Goal: Task Accomplishment & Management: Manage account settings

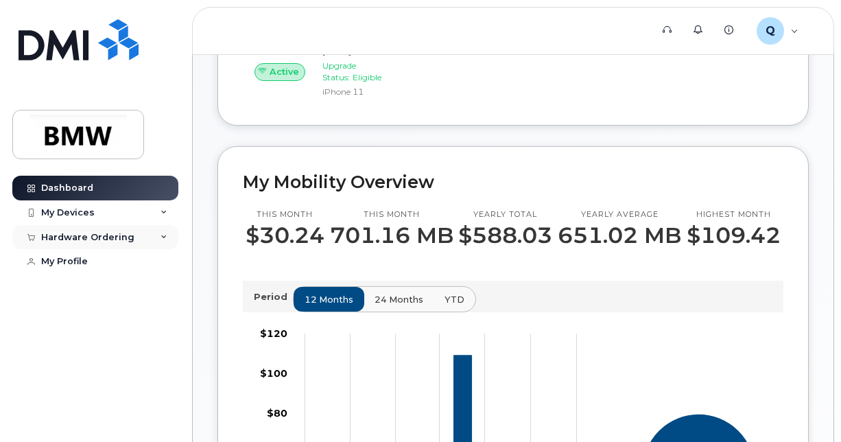
scroll to position [206, 0]
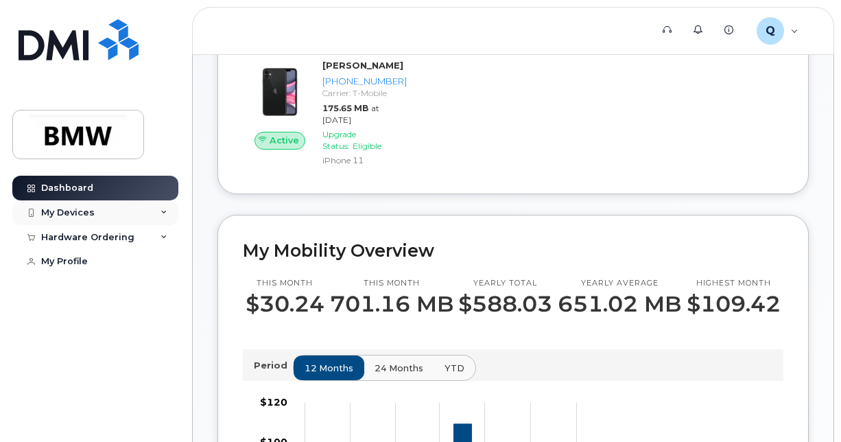
click at [162, 213] on icon at bounding box center [163, 212] width 7 height 7
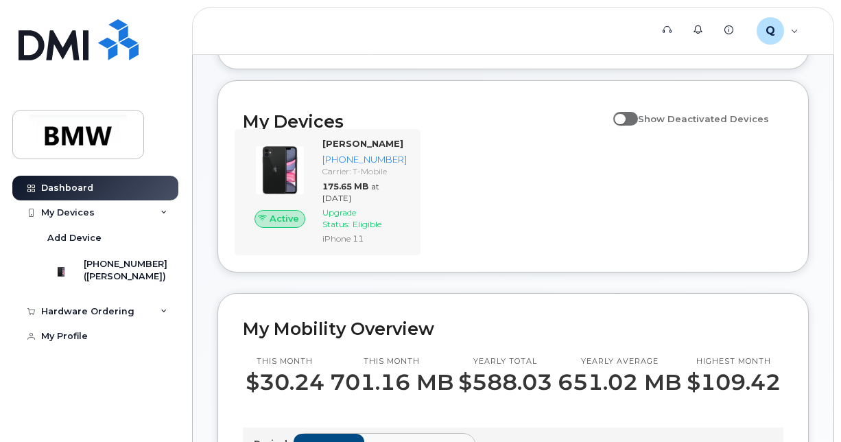
scroll to position [128, 0]
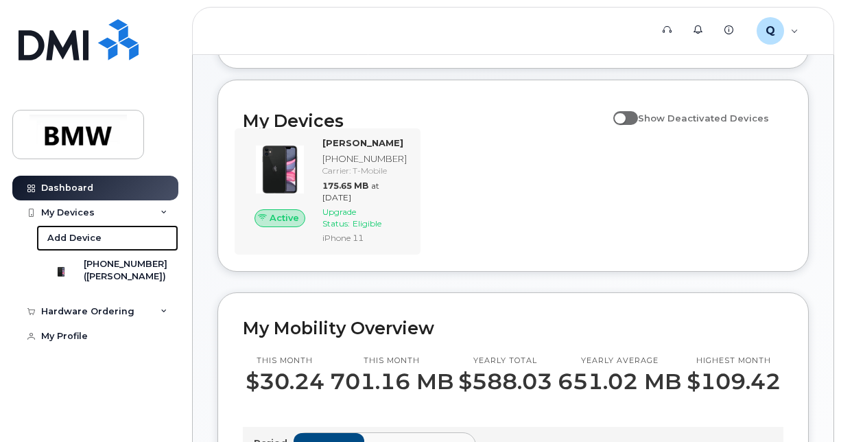
drag, startPoint x: 89, startPoint y: 235, endPoint x: 295, endPoint y: 245, distance: 206.0
click at [89, 235] on div "Add Device" at bounding box center [74, 238] width 54 height 12
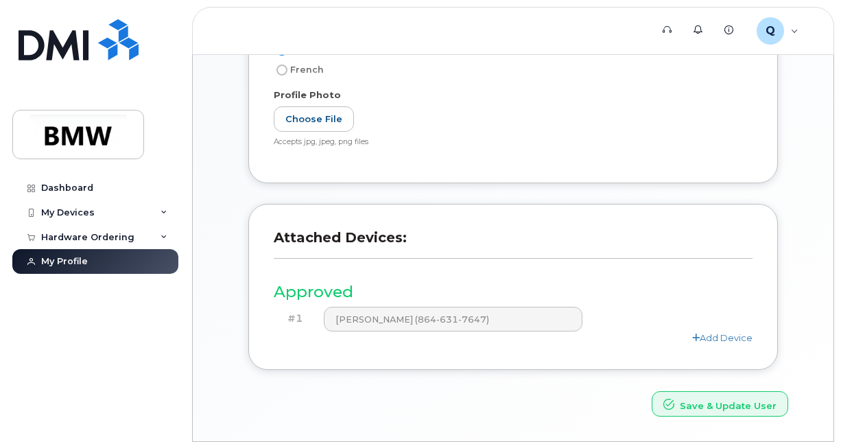
scroll to position [398, 0]
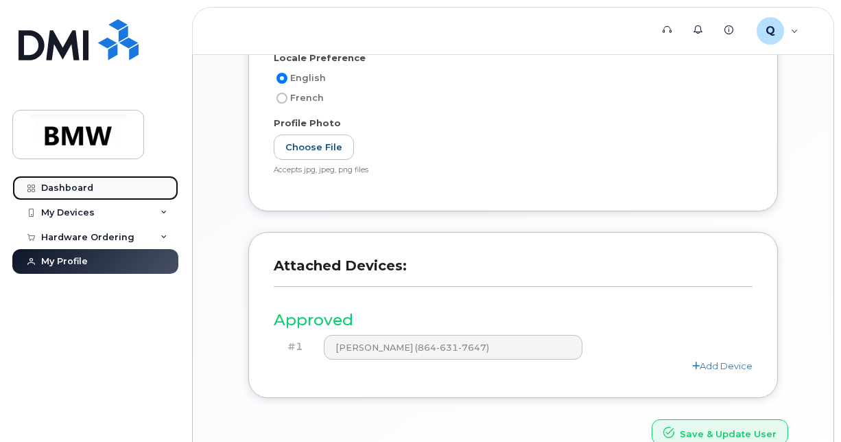
click at [62, 192] on div "Dashboard" at bounding box center [67, 187] width 52 height 11
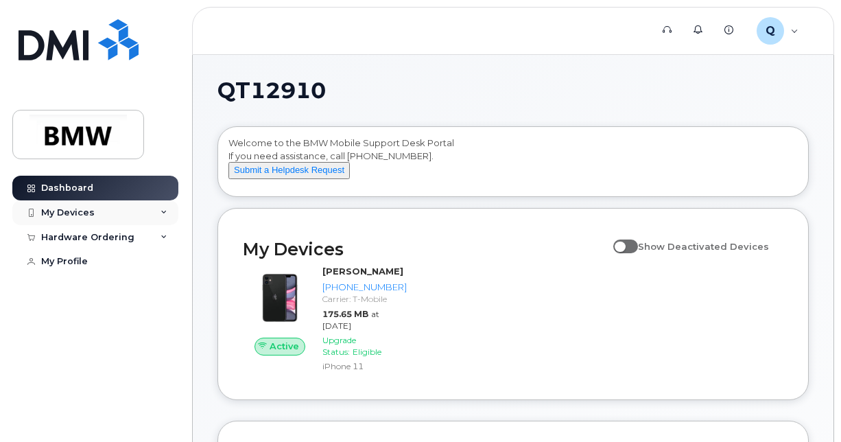
click at [165, 212] on icon at bounding box center [163, 212] width 7 height 7
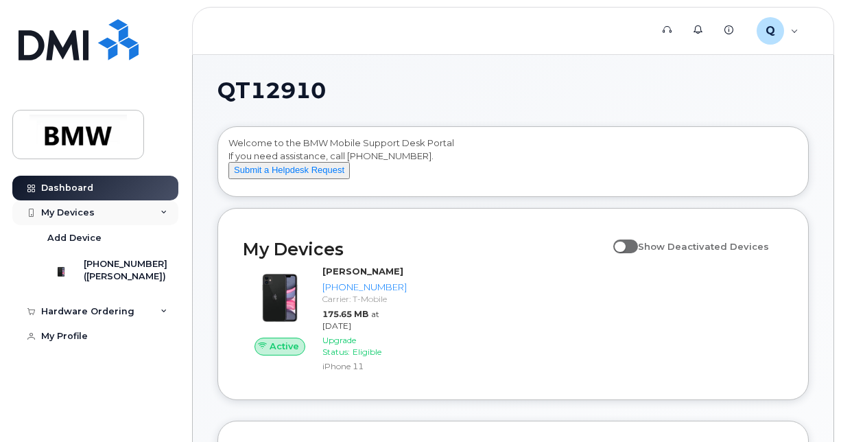
click at [166, 212] on icon at bounding box center [163, 212] width 7 height 7
